Goal: Task Accomplishment & Management: Complete application form

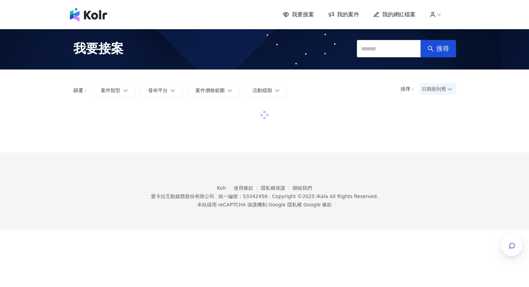
click at [403, 14] on span "我的網紅檔案" at bounding box center [398, 15] width 33 height 8
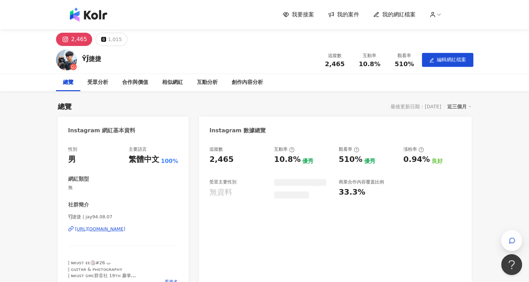
click at [344, 15] on span "我的案件" at bounding box center [348, 15] width 22 height 8
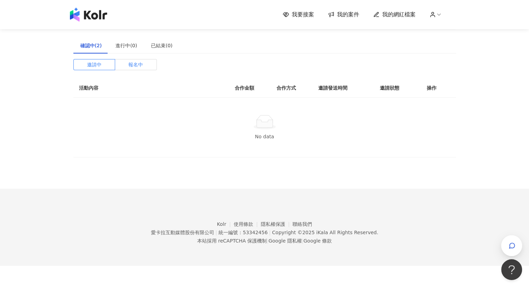
click at [130, 62] on span "報名中" at bounding box center [135, 64] width 15 height 10
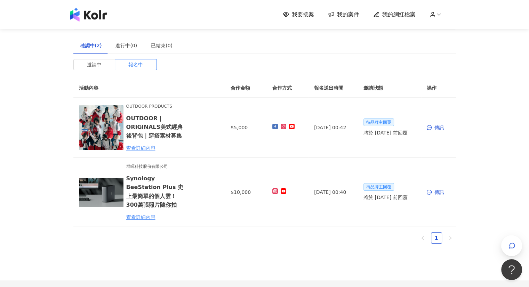
click at [303, 14] on span "我要接案" at bounding box center [303, 15] width 22 height 8
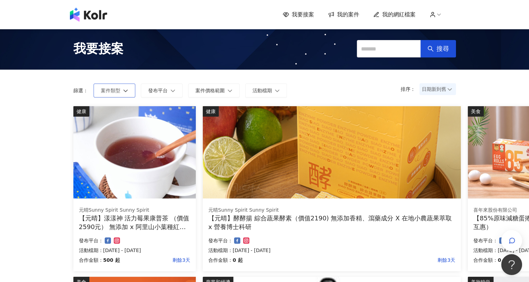
click at [113, 94] on button "案件類型" at bounding box center [115, 90] width 42 height 14
